Goal: Communication & Community: Answer question/provide support

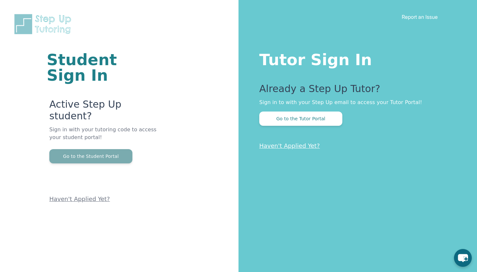
click at [95, 149] on button "Go to the Student Portal" at bounding box center [90, 156] width 83 height 14
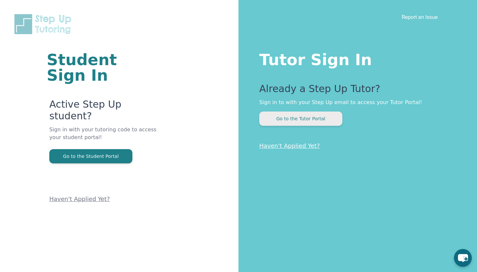
click at [321, 120] on button "Go to the Tutor Portal" at bounding box center [300, 119] width 83 height 14
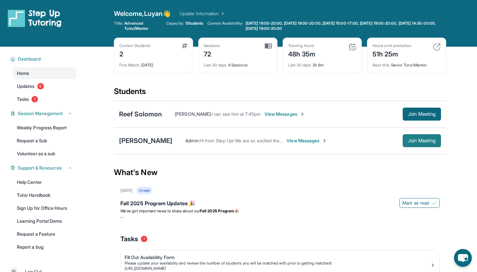
click at [416, 143] on span "Join Meeting" at bounding box center [422, 141] width 28 height 4
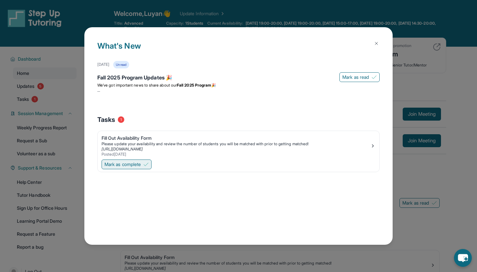
click at [148, 164] on img at bounding box center [145, 164] width 5 height 5
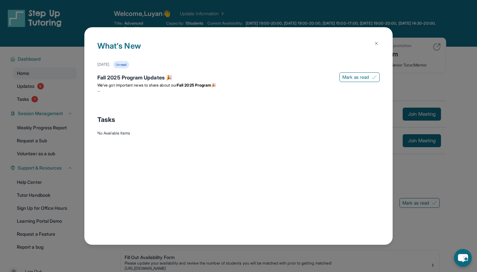
click at [375, 42] on img at bounding box center [376, 43] width 5 height 5
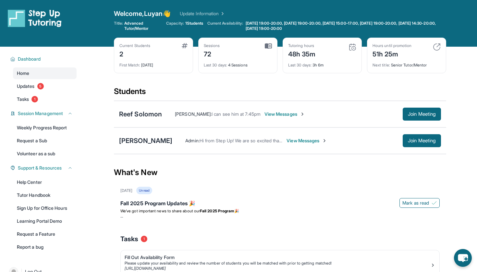
click at [346, 0] on div "Open sidebar Welcome, Luyan 👋 Update Information Title: Advanced Tutor/Mentor C…" at bounding box center [238, 23] width 477 height 47
click at [117, 134] on div "[PERSON_NAME] Admin : Hi from Step Up! We are so excited that you are matched w…" at bounding box center [280, 141] width 332 height 27
click at [129, 140] on div "[PERSON_NAME]" at bounding box center [145, 140] width 53 height 9
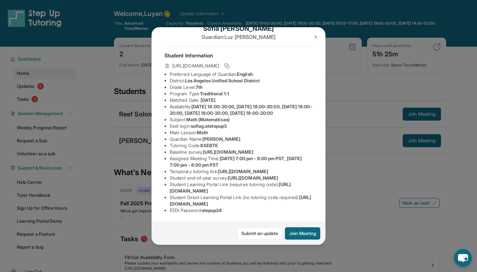
scroll to position [81, 0]
drag, startPoint x: 295, startPoint y: 191, endPoint x: 165, endPoint y: 191, distance: 130.5
click at [165, 191] on ul "Preferred Language of Guardian: English District: [GEOGRAPHIC_DATA] Unified Sch…" at bounding box center [239, 142] width 148 height 143
drag, startPoint x: 308, startPoint y: 203, endPoint x: 167, endPoint y: 204, distance: 140.5
click at [167, 204] on ul "Preferred Language of Guardian: English District: [GEOGRAPHIC_DATA] Unified Sch…" at bounding box center [239, 142] width 148 height 143
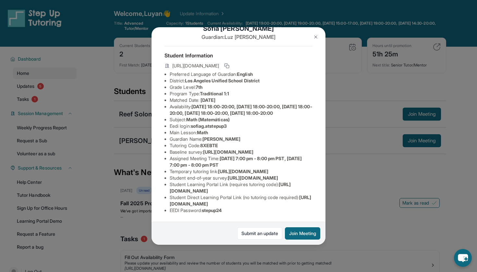
copy li "[URL][DOMAIN_NAME]"
click at [352, 187] on div "[PERSON_NAME] Guardian: [PERSON_NAME] Student Information [URL][DOMAIN_NAME] Pr…" at bounding box center [238, 136] width 477 height 272
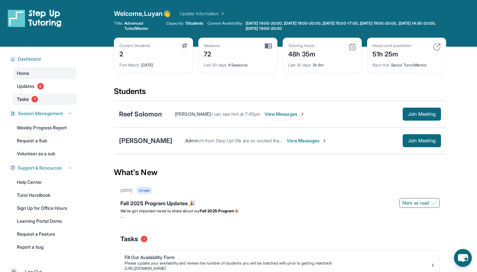
click at [29, 101] on span "Tasks" at bounding box center [23, 99] width 12 height 6
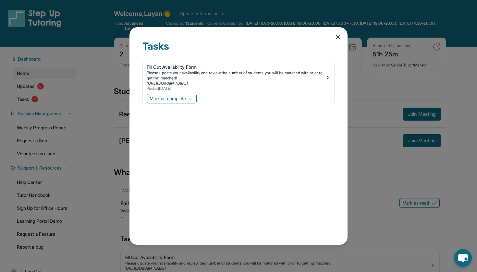
click at [339, 36] on icon at bounding box center [337, 36] width 3 height 3
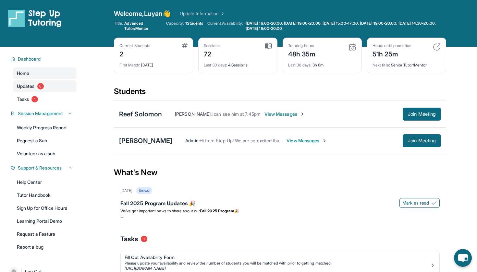
click at [30, 86] on span "Updates" at bounding box center [26, 86] width 18 height 6
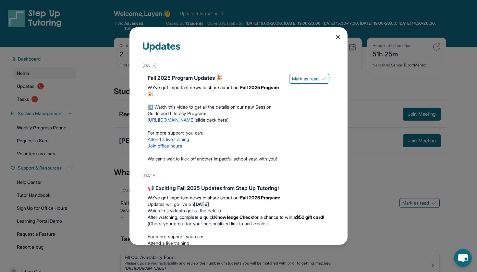
click at [339, 36] on icon at bounding box center [338, 37] width 6 height 6
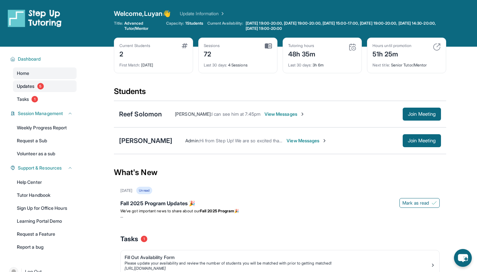
click at [46, 85] on link "Updates 5" at bounding box center [45, 86] width 64 height 12
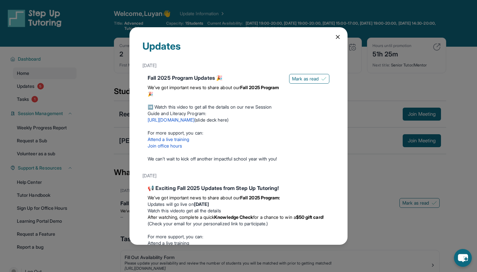
click at [339, 40] on icon at bounding box center [338, 37] width 6 height 6
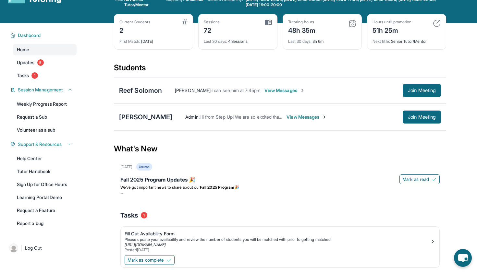
scroll to position [19, 0]
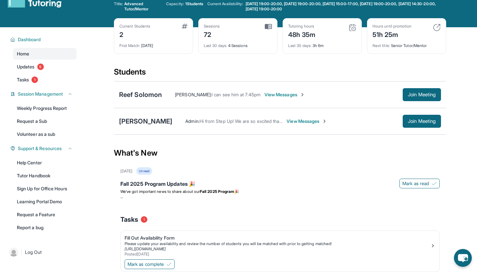
click at [128, 1] on span "Advanced Tutor/Mentor" at bounding box center [143, 6] width 38 height 10
click at [403, 99] on button "Join Meeting" at bounding box center [422, 94] width 38 height 13
